Goal: Task Accomplishment & Management: Complete application form

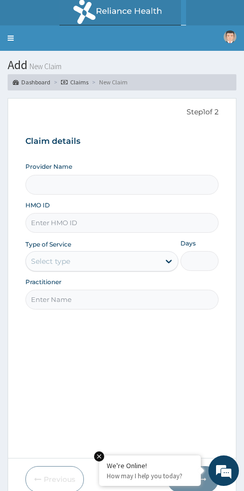
type input "Don-J Fitness Gym"
type input "1"
click at [61, 215] on input "HMO ID" at bounding box center [122, 223] width 194 height 20
type input "PES/10156/A"
click at [67, 297] on input "Practitioner" at bounding box center [122, 300] width 194 height 20
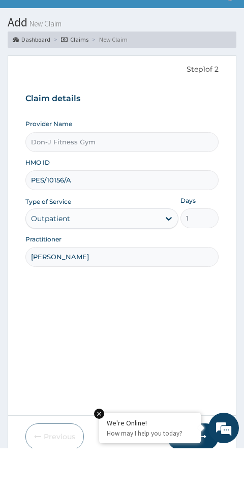
type input "Melvin ugochukwu"
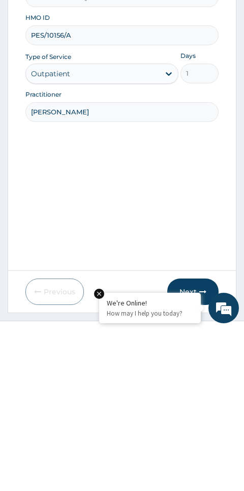
scroll to position [43, 0]
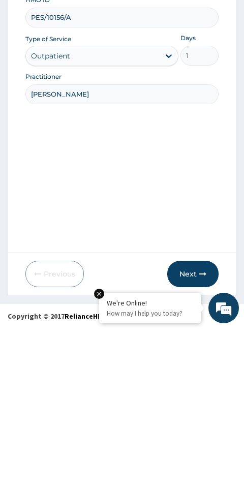
click at [190, 424] on button "Next" at bounding box center [192, 437] width 51 height 26
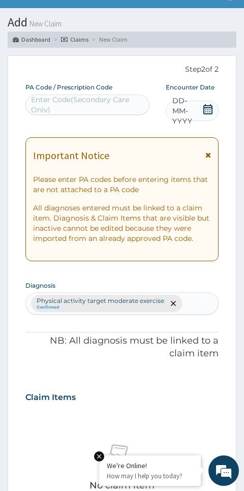
click at [198, 266] on div "PA Code / Prescription Code Enter Code(Secondary Care Only) Encounter Date DD-M…" at bounding box center [122, 439] width 194 height 713
click at [206, 108] on icon at bounding box center [208, 109] width 10 height 10
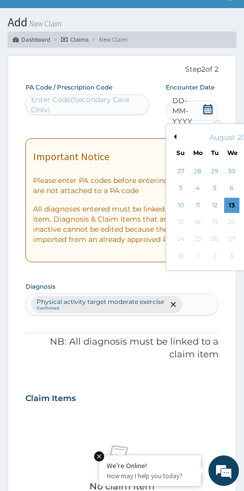
click at [234, 199] on div "13" at bounding box center [231, 205] width 15 height 15
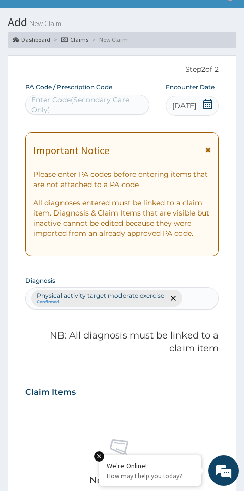
click at [69, 93] on div "PA Code / Prescription Code Enter Code(Secondary Care Only)" at bounding box center [87, 99] width 124 height 32
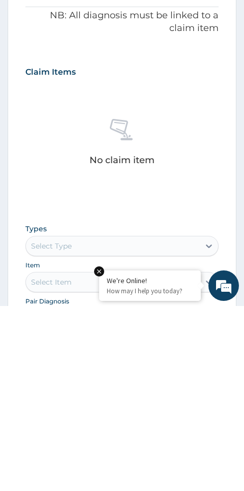
scroll to position [277, 0]
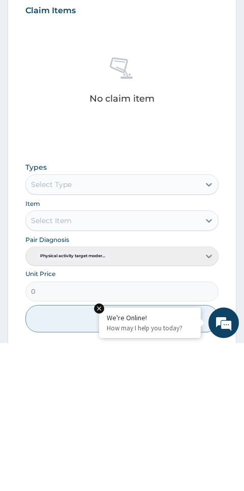
type input "PA/57BDB1"
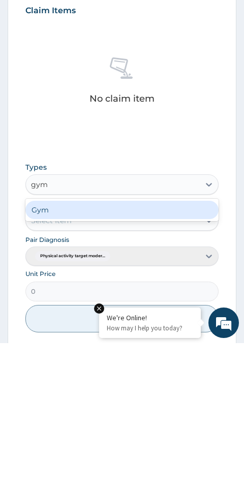
click at [83, 349] on div "Gym" at bounding box center [122, 358] width 194 height 18
type input "gym"
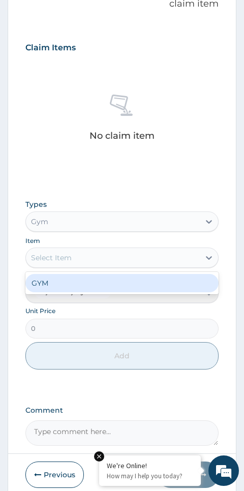
click at [57, 276] on div "GYM" at bounding box center [122, 283] width 194 height 18
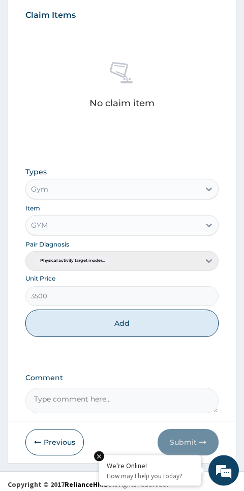
scroll to position [425, 0]
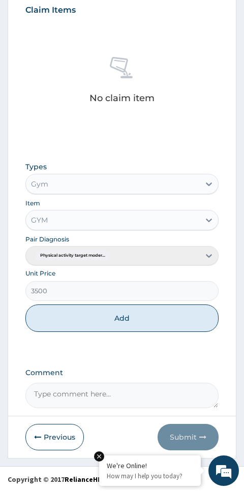
click at [130, 315] on button "Add" at bounding box center [122, 318] width 194 height 27
type input "0"
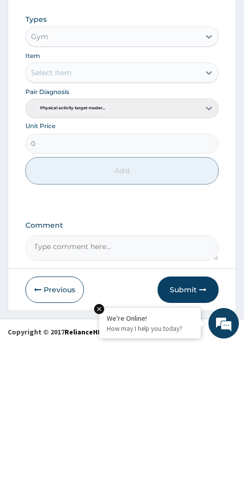
click at [72, 383] on textarea "Comment" at bounding box center [122, 395] width 194 height 25
type textarea "Gym Session"
click at [195, 424] on button "Submit" at bounding box center [188, 437] width 61 height 26
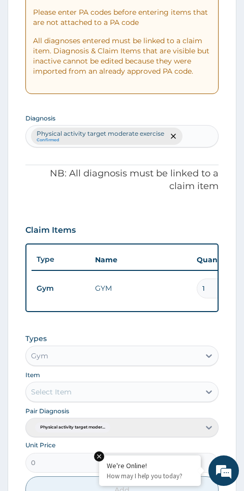
scroll to position [57, 0]
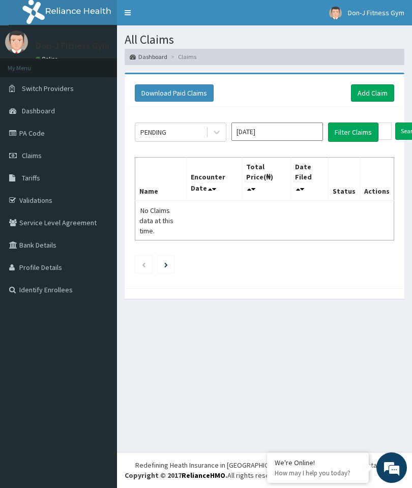
click at [367, 88] on link "Add Claim" at bounding box center [372, 92] width 43 height 17
click at [372, 89] on link "Add Claim" at bounding box center [372, 92] width 43 height 17
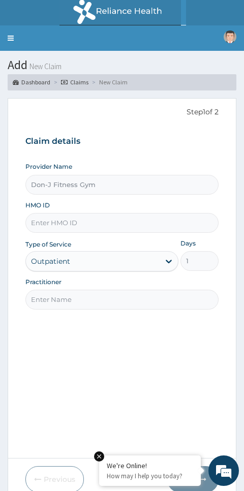
click at [61, 218] on input "HMO ID" at bounding box center [122, 223] width 194 height 20
type input "QZE/10025/A"
click at [55, 290] on input "Practitioner" at bounding box center [122, 300] width 194 height 20
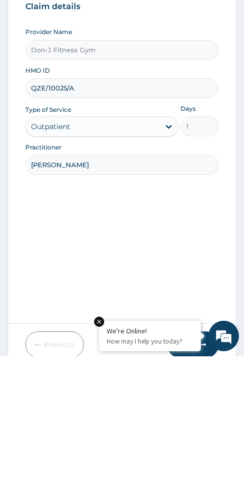
type input "[PERSON_NAME]"
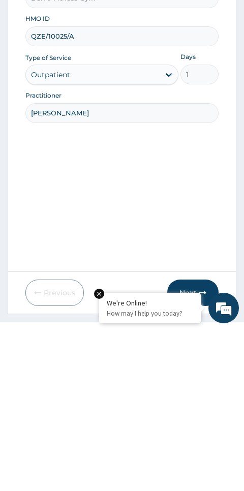
scroll to position [43, 0]
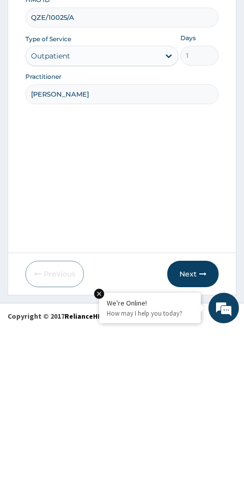
click at [191, 424] on button "Next" at bounding box center [192, 437] width 51 height 26
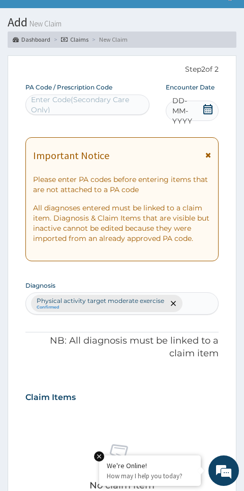
click at [199, 103] on span "DD-MM-YYYY" at bounding box center [187, 111] width 30 height 31
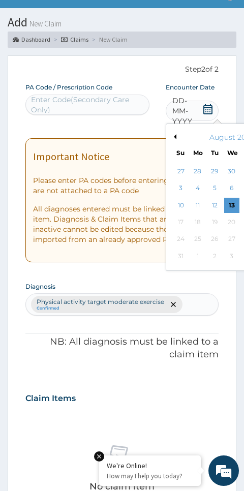
click at [233, 198] on div "13" at bounding box center [231, 205] width 15 height 15
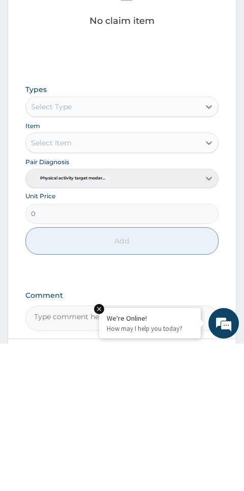
scroll to position [368, 0]
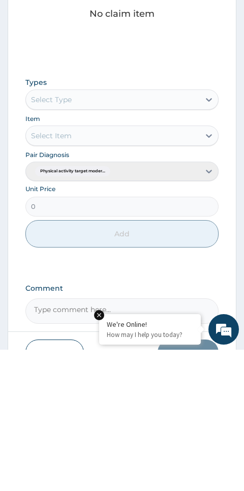
type input "PA/929272"
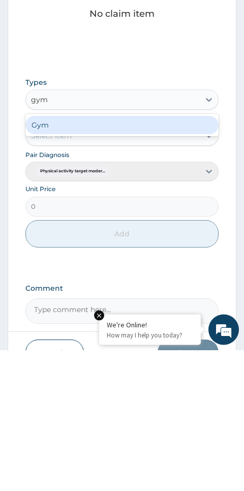
click at [47, 257] on div "Gym" at bounding box center [122, 266] width 194 height 18
type input "gym"
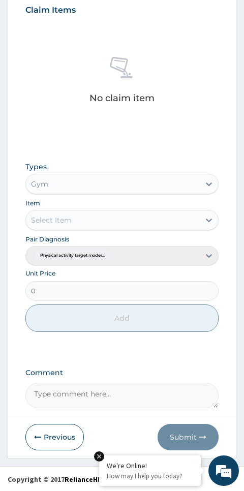
click at [40, 234] on div "Pair Diagnosis Physical activity target moder..." at bounding box center [122, 250] width 194 height 32
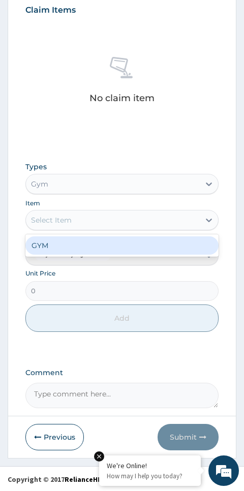
click at [61, 242] on div "GYM" at bounding box center [122, 245] width 194 height 18
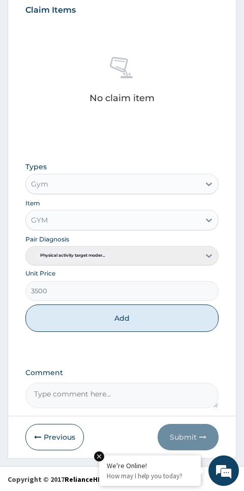
click at [122, 314] on button "Add" at bounding box center [122, 318] width 194 height 27
type input "0"
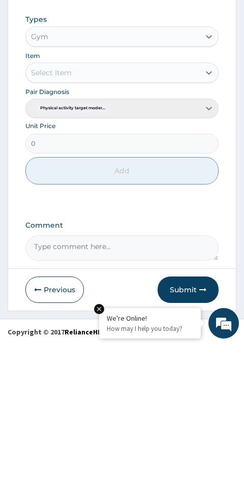
click at [69, 383] on textarea "Comment" at bounding box center [122, 395] width 194 height 25
type textarea "Gym Session"
click at [193, 424] on button "Submit" at bounding box center [188, 437] width 61 height 26
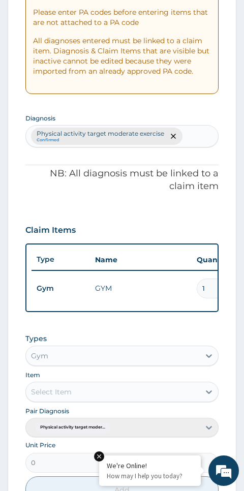
scroll to position [57, 0]
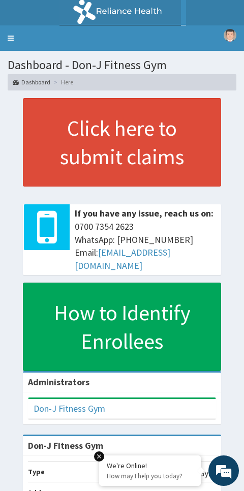
click at [3, 35] on link "Toggle navigation" at bounding box center [10, 37] width 21 height 25
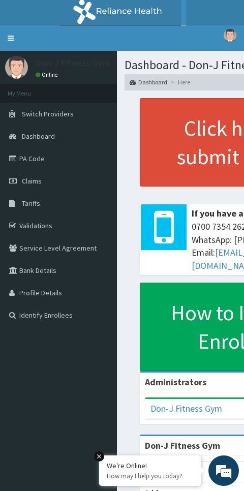
click at [32, 176] on link "Claims" at bounding box center [58, 181] width 117 height 22
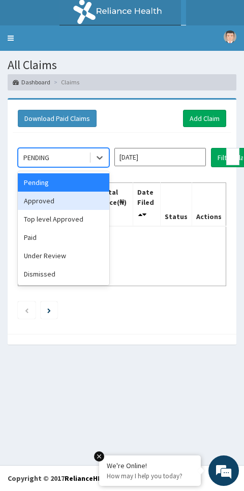
click at [37, 197] on div "Approved" at bounding box center [64, 201] width 92 height 18
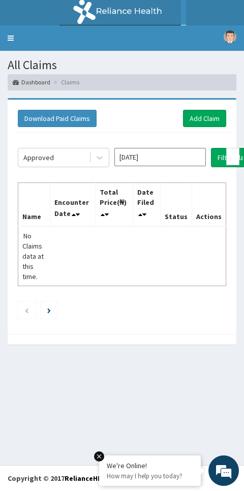
click at [221, 159] on button "Filter Claims" at bounding box center [236, 157] width 50 height 19
click at [212, 163] on button "Filter Claims" at bounding box center [236, 157] width 50 height 19
